Goal: Task Accomplishment & Management: Use online tool/utility

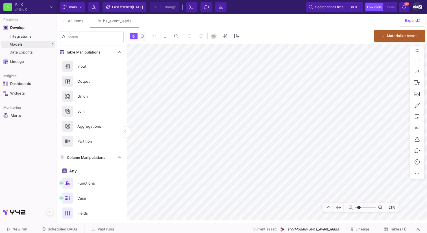
type input "-23"
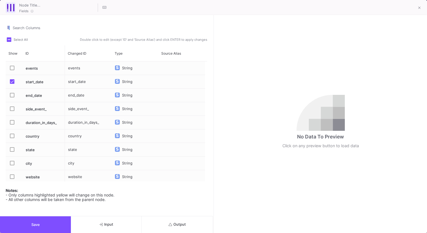
click at [183, 214] on div "Search Columns Select All Double click to edit (except 'ID' and 'Source Alias')…" at bounding box center [106, 115] width 213 height 201
click at [183, 215] on div "Search Columns Select All Double click to edit (except 'ID' and 'Source Alias')…" at bounding box center [106, 115] width 213 height 201
click at [183, 218] on button "Output" at bounding box center [177, 224] width 71 height 17
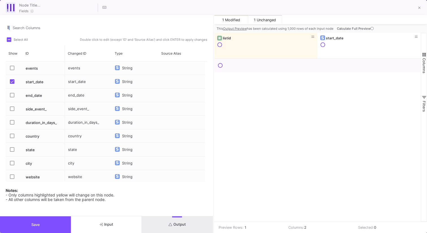
click at [349, 27] on span "Calculate Full Preview" at bounding box center [356, 29] width 38 height 4
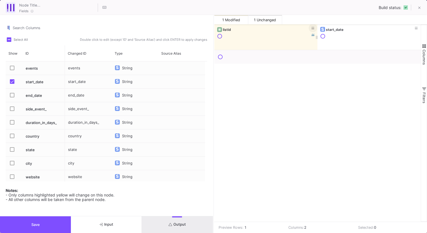
click at [316, 28] on button at bounding box center [313, 28] width 8 height 8
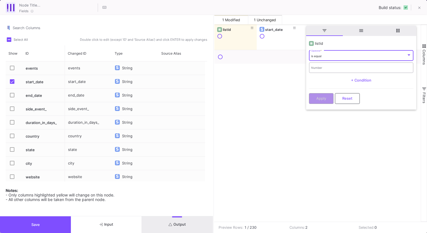
click at [320, 67] on input "Number" at bounding box center [361, 68] width 100 height 4
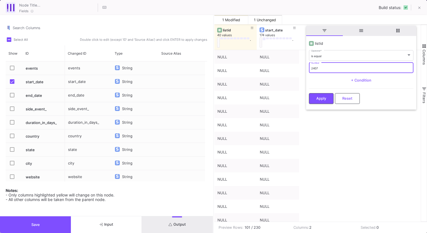
type input "2407"
click at [319, 92] on button "Apply" at bounding box center [321, 97] width 25 height 11
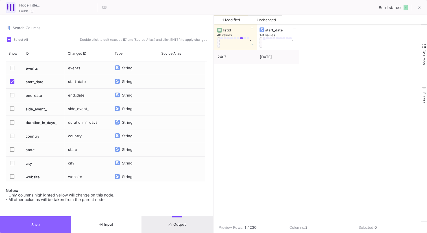
click at [60, 223] on button "Save" at bounding box center [35, 224] width 71 height 17
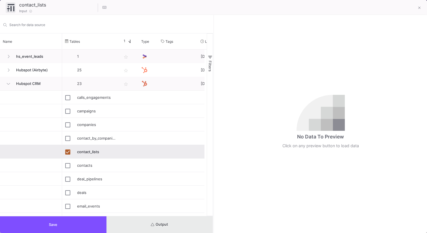
click at [176, 223] on button "Output" at bounding box center [160, 224] width 107 height 17
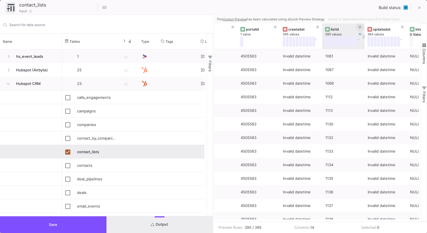
click at [361, 29] on button at bounding box center [360, 27] width 8 height 8
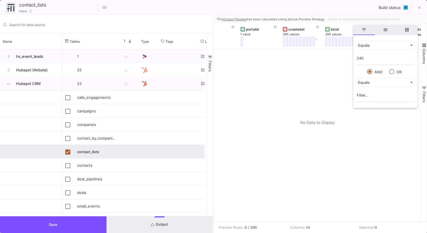
type input "2407"
click at [297, 62] on div at bounding box center [317, 135] width 207 height 172
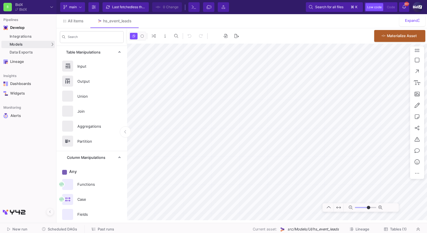
type input "-45"
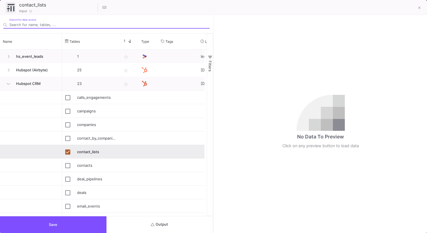
click at [176, 219] on button "Output" at bounding box center [160, 224] width 107 height 17
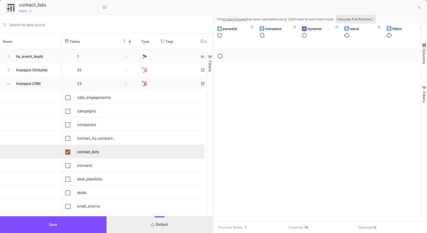
click at [338, 20] on span "Calculate Full Preview" at bounding box center [356, 19] width 38 height 4
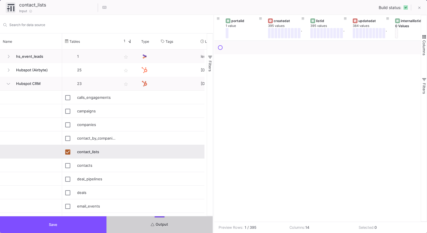
scroll to position [0, 237]
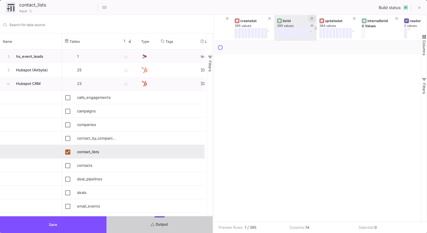
click at [311, 16] on span at bounding box center [312, 18] width 3 height 4
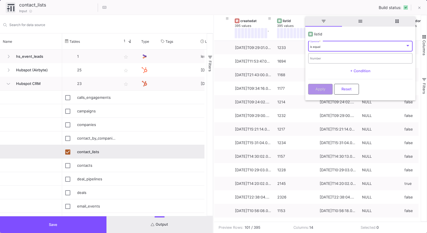
click at [314, 60] on div "Number" at bounding box center [360, 58] width 100 height 12
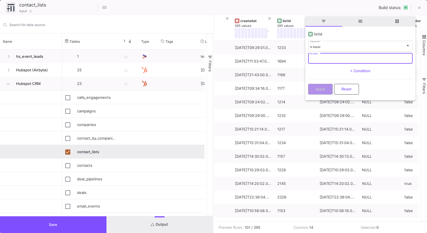
paste input "2407"
type input "2407"
click at [315, 80] on div "Apply Reset" at bounding box center [360, 87] width 105 height 17
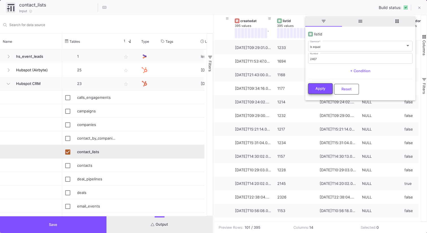
click at [315, 89] on button "Apply" at bounding box center [320, 88] width 25 height 11
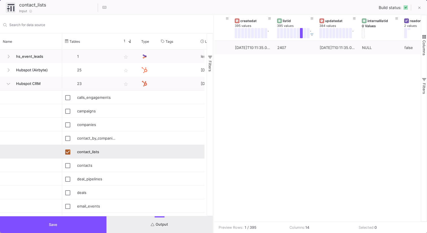
click at [90, 225] on button "Save" at bounding box center [53, 224] width 107 height 17
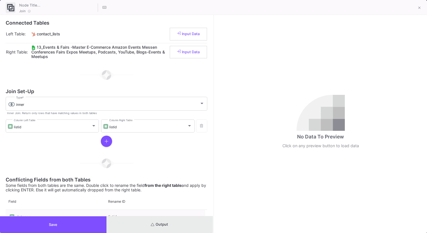
click at [158, 223] on span "Output" at bounding box center [159, 224] width 17 height 4
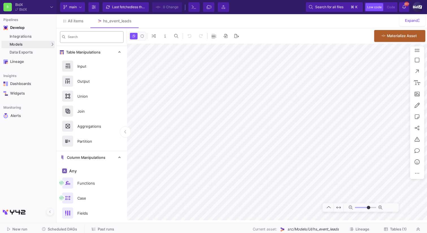
type input "-45"
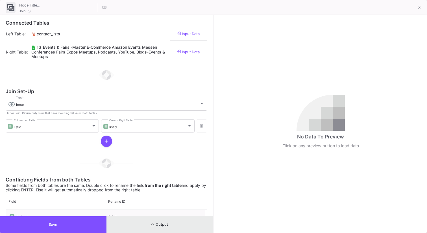
click at [185, 216] on button "Output" at bounding box center [160, 224] width 107 height 17
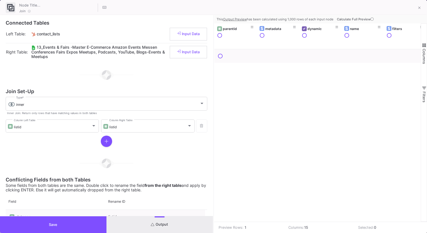
click at [346, 20] on span "Calculate Full Preview" at bounding box center [356, 19] width 38 height 4
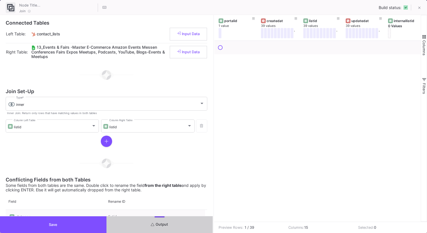
scroll to position [0, 217]
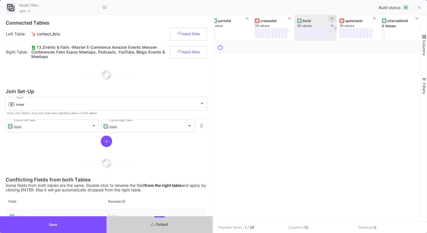
click at [333, 17] on icon at bounding box center [332, 18] width 3 height 3
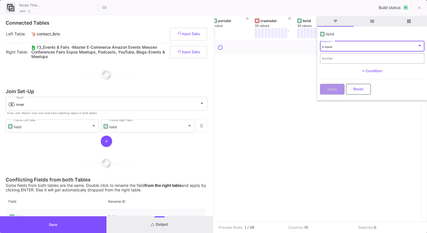
click at [331, 56] on div "Number" at bounding box center [372, 58] width 100 height 12
paste input "2407"
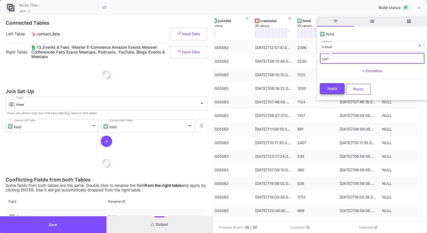
type input "2407"
click at [330, 89] on span "Apply" at bounding box center [332, 88] width 10 height 4
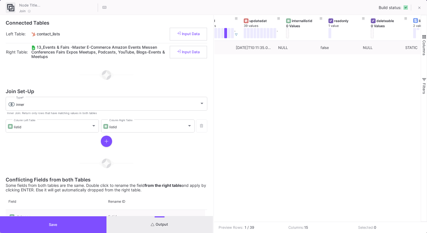
scroll to position [0, 321]
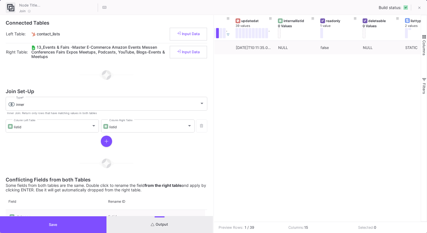
click at [99, 226] on button "Save" at bounding box center [53, 224] width 107 height 17
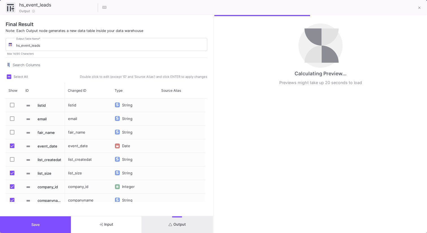
click at [175, 225] on span "Output" at bounding box center [177, 224] width 17 height 4
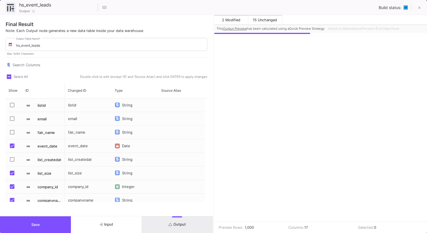
scroll to position [0, 304]
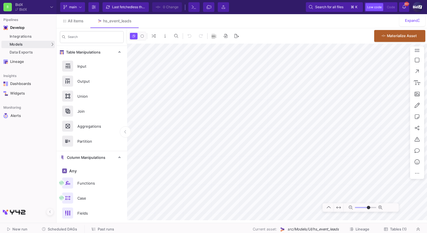
type input "-45"
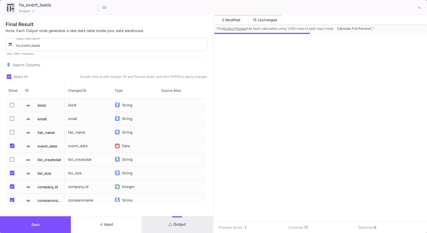
scroll to position [0, 302]
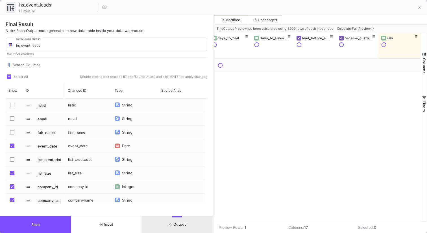
click at [359, 27] on span "Calculate Full Preview" at bounding box center [356, 29] width 38 height 4
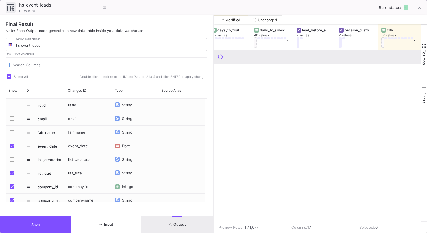
click at [338, 63] on div at bounding box center [317, 57] width 207 height 14
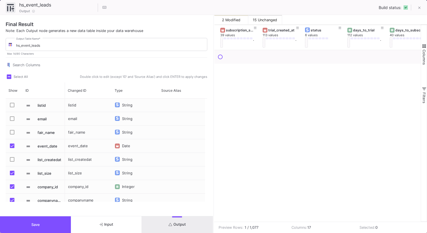
scroll to position [0, 0]
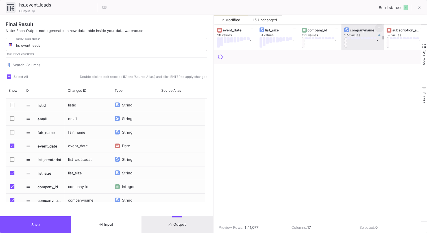
click at [379, 28] on icon at bounding box center [379, 28] width 3 height 2
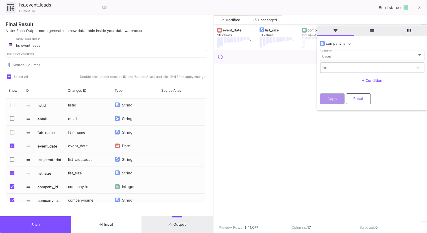
click at [346, 64] on div "Text" at bounding box center [368, 68] width 92 height 12
click at [346, 52] on div "is equal Operator *" at bounding box center [372, 55] width 100 height 12
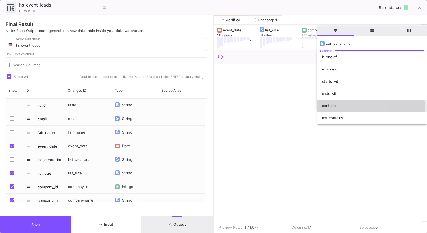
click at [334, 109] on span "contains" at bounding box center [372, 105] width 100 height 12
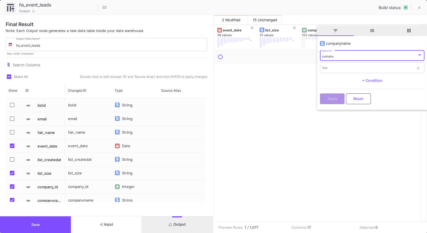
click at [335, 76] on div "+ Condition" at bounding box center [372, 80] width 105 height 8
click at [335, 72] on div "Text" at bounding box center [368, 68] width 92 height 12
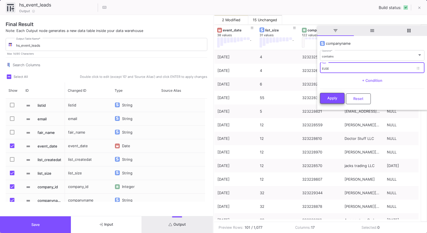
type input "EUSE"
click at [334, 94] on button "Apply" at bounding box center [332, 98] width 25 height 11
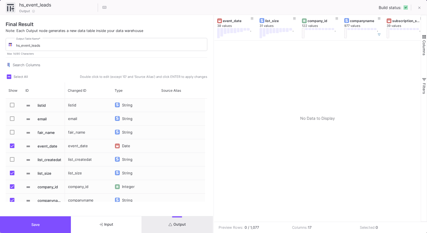
click at [61, 223] on button "Save" at bounding box center [35, 224] width 71 height 17
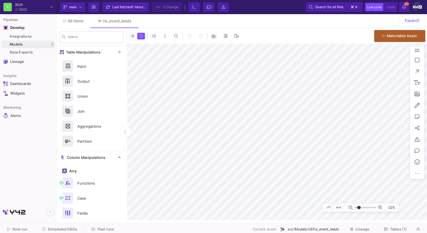
type input "-23"
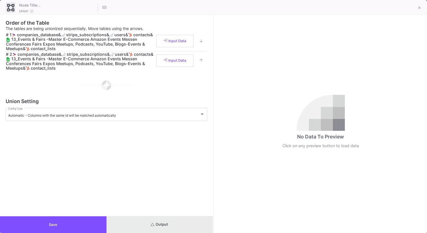
click at [195, 218] on button "Output" at bounding box center [160, 224] width 107 height 17
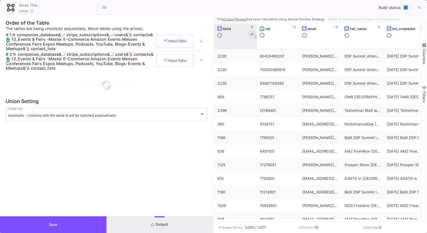
click at [252, 30] on button at bounding box center [252, 34] width 8 height 8
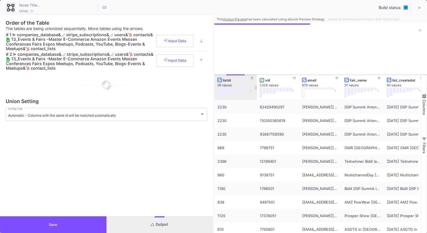
click at [423, 26] on div at bounding box center [320, 48] width 213 height 51
click at [420, 28] on button at bounding box center [420, 30] width 8 height 8
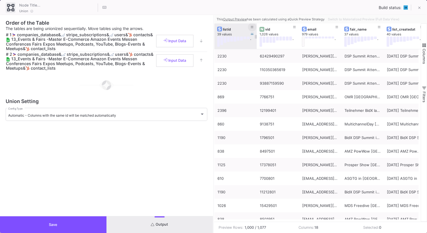
click at [251, 27] on icon at bounding box center [252, 27] width 3 height 3
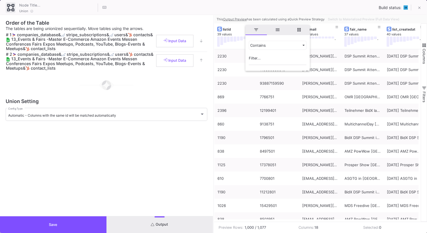
type input "2407"
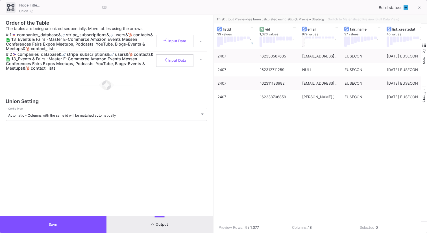
click at [253, 170] on div "2407 162333587635 stefanmarian0110@gmail.com EUSECON 2025-03-05 EUSECON 05.03.2…" at bounding box center [317, 135] width 207 height 172
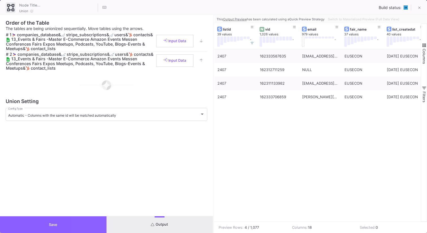
click at [98, 220] on button "Save" at bounding box center [53, 224] width 107 height 17
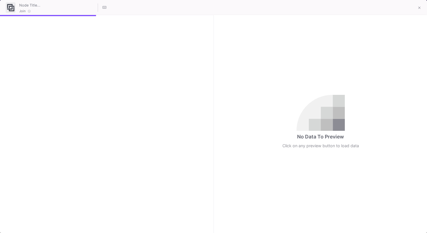
click at [189, 223] on div at bounding box center [106, 124] width 213 height 218
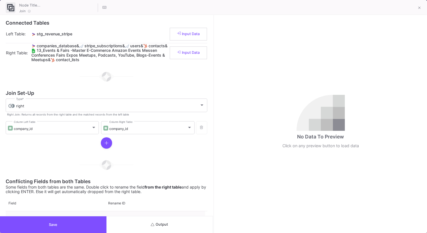
click at [189, 223] on button "Output" at bounding box center [160, 224] width 107 height 17
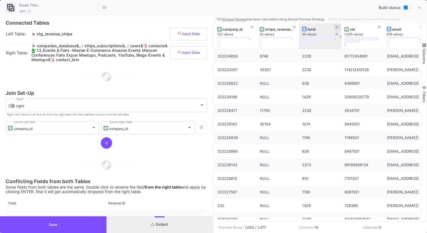
click at [334, 27] on button at bounding box center [337, 27] width 8 height 8
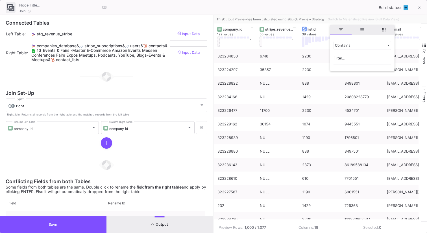
type input "2407"
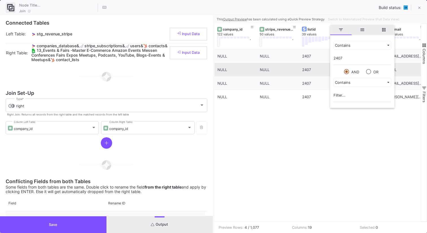
click at [312, 71] on div "2407" at bounding box center [320, 69] width 36 height 13
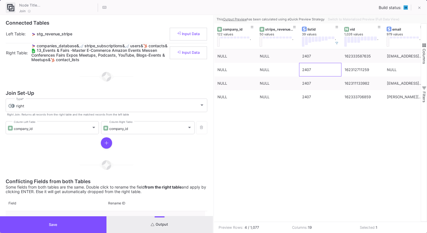
click at [96, 222] on button "Save" at bounding box center [53, 224] width 107 height 17
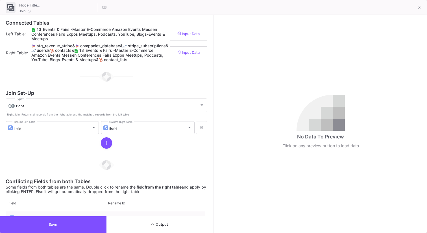
click at [184, 220] on button "Output" at bounding box center [160, 224] width 107 height 17
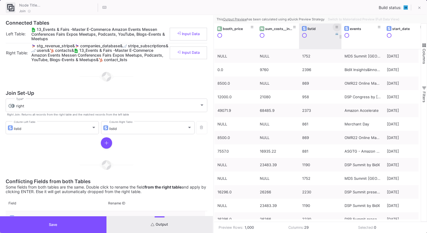
click at [334, 27] on button at bounding box center [337, 27] width 8 height 8
type input "v"
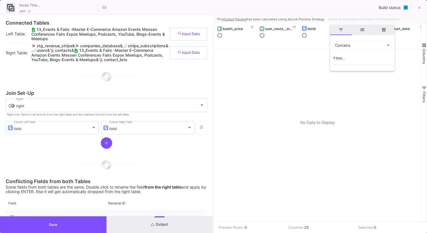
type input "2407"
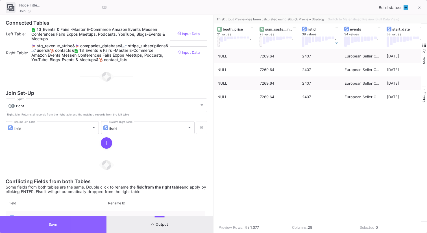
click at [89, 226] on button "Save" at bounding box center [53, 224] width 107 height 17
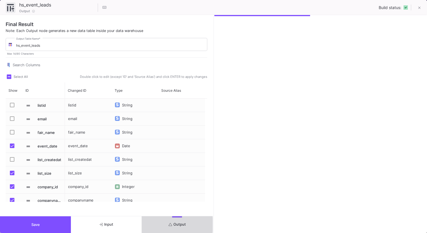
click at [170, 224] on icon "submit" at bounding box center [171, 224] width 4 height 4
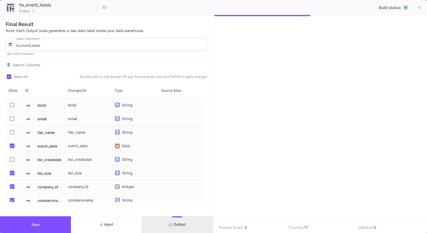
scroll to position [0, 302]
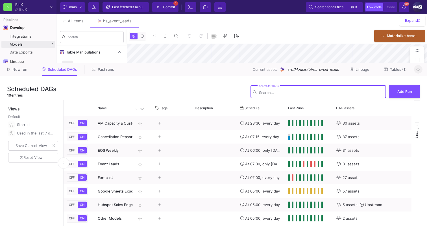
click at [415, 68] on button at bounding box center [418, 69] width 8 height 8
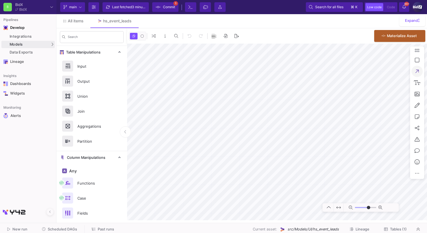
type input "-45"
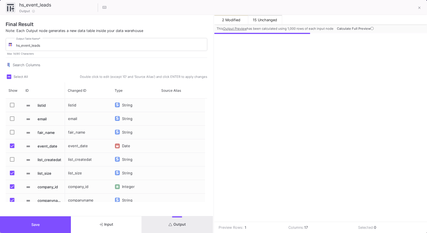
scroll to position [0, 302]
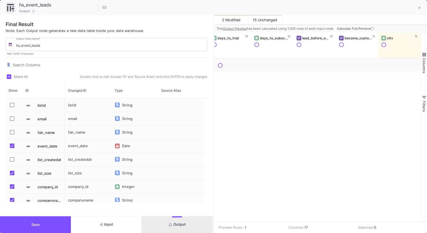
click at [356, 29] on span "Calculate Full Preview" at bounding box center [356, 29] width 38 height 4
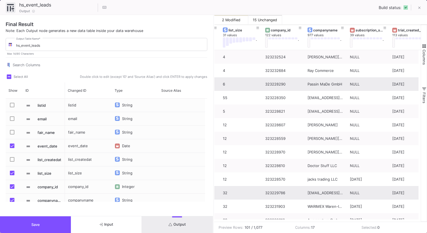
scroll to position [0, 33]
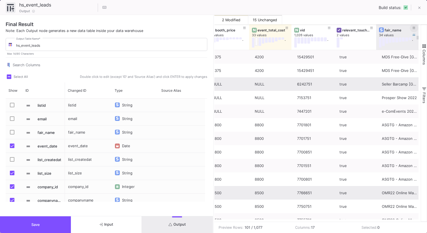
click at [412, 25] on button at bounding box center [414, 28] width 8 height 8
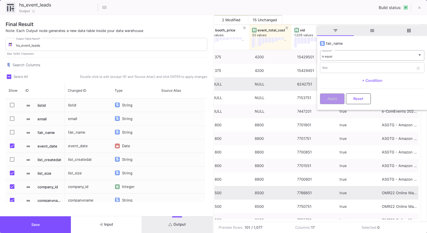
click at [366, 50] on div "is equal Operator *" at bounding box center [372, 55] width 100 height 12
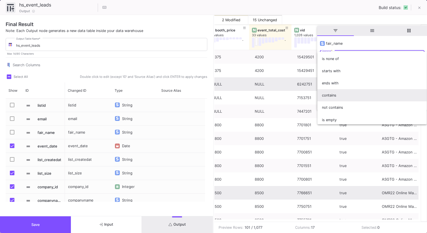
click at [337, 99] on span "contains" at bounding box center [372, 95] width 100 height 12
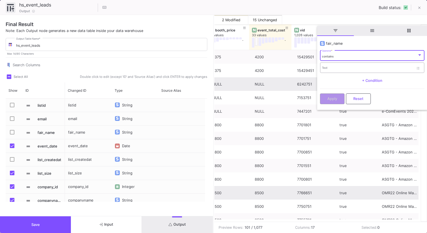
click at [338, 67] on input "Text" at bounding box center [368, 69] width 92 height 4
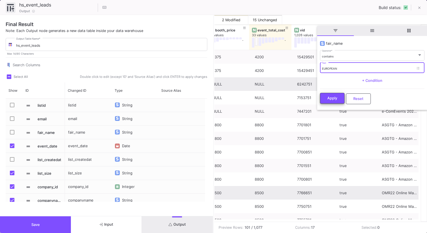
type input "EUROPEAN"
click at [326, 99] on button "Apply" at bounding box center [332, 98] width 25 height 11
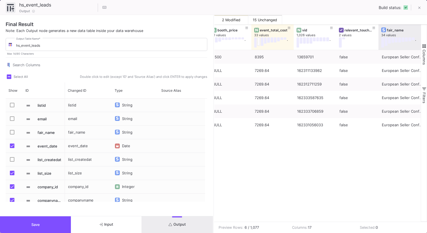
drag, startPoint x: 420, startPoint y: 38, endPoint x: 427, endPoint y: 38, distance: 6.5
click at [427, 38] on div "became_customer 2 values cltv 50 values . booth_price 21 values . event_total_c…" at bounding box center [320, 122] width 213 height 197
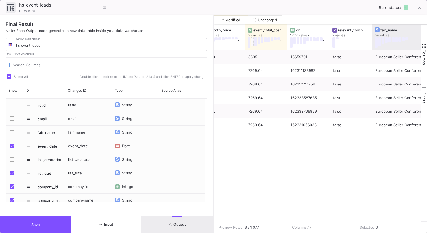
drag, startPoint x: 420, startPoint y: 41, endPoint x: 427, endPoint y: 41, distance: 7.3
click at [427, 41] on div "became_customer 2 values cltv 50 values . booth_price 21 values . event_total_c…" at bounding box center [320, 122] width 213 height 197
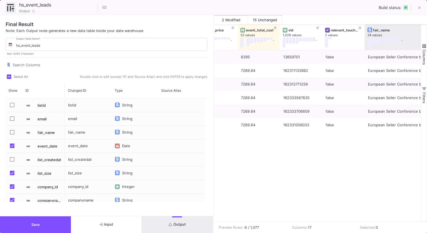
drag, startPoint x: 420, startPoint y: 40, endPoint x: 427, endPoint y: 39, distance: 6.8
click at [427, 39] on div "cltv 50 values . booth_price 21 values . event_total_cost 33 values . vid 1,026…" at bounding box center [320, 122] width 213 height 197
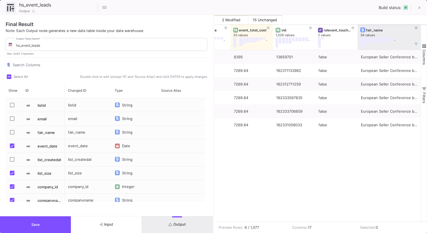
drag, startPoint x: 420, startPoint y: 42, endPoint x: 427, endPoint y: 42, distance: 7.3
click at [427, 42] on div "cltv 50 values . booth_price 21 values . event_total_cost 33 values . vid 1,026…" at bounding box center [320, 122] width 213 height 197
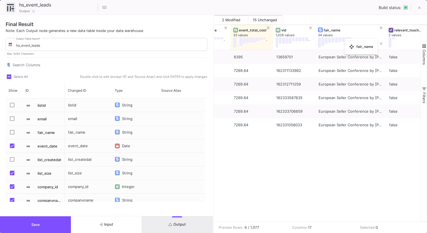
drag, startPoint x: 357, startPoint y: 42, endPoint x: 329, endPoint y: 42, distance: 28.0
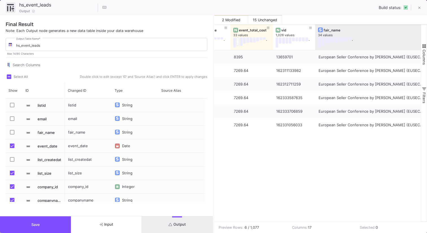
drag, startPoint x: 385, startPoint y: 39, endPoint x: 427, endPoint y: 39, distance: 41.5
click at [427, 39] on div "cltv 50 values . booth_price 21 values . event_total_cost 33 values . vid 1,026…" at bounding box center [320, 122] width 213 height 197
